Goal: Information Seeking & Learning: Find specific fact

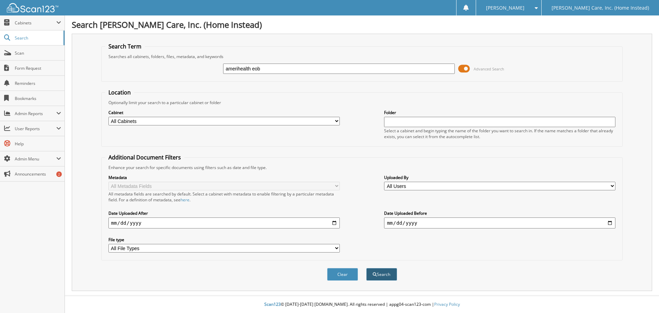
type input "amerihealth eob"
click at [384, 274] on button "Search" at bounding box center [381, 274] width 31 height 13
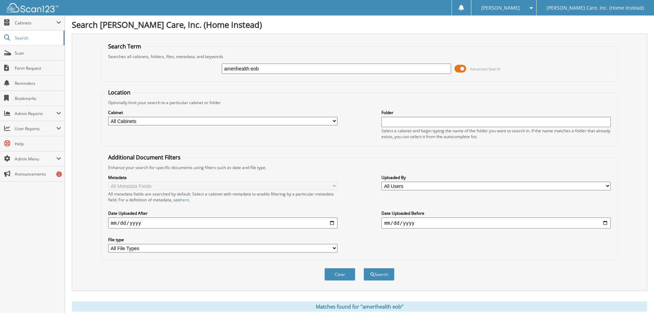
click at [329, 224] on input "date" at bounding box center [222, 222] width 229 height 11
type input "[DATE]"
click at [604, 222] on input "date" at bounding box center [496, 222] width 229 height 11
type input "[DATE]"
click at [377, 277] on button "Search" at bounding box center [379, 274] width 31 height 13
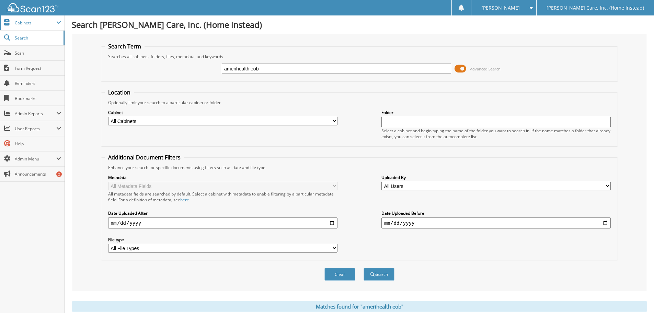
click at [30, 25] on span "Cabinets" at bounding box center [36, 23] width 42 height 6
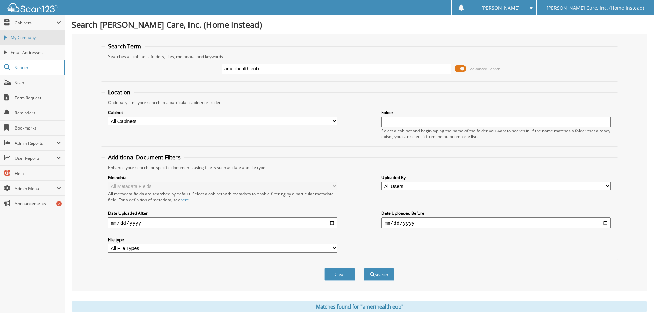
click at [36, 37] on span "My Company" at bounding box center [36, 38] width 50 height 6
